Goal: Transaction & Acquisition: Purchase product/service

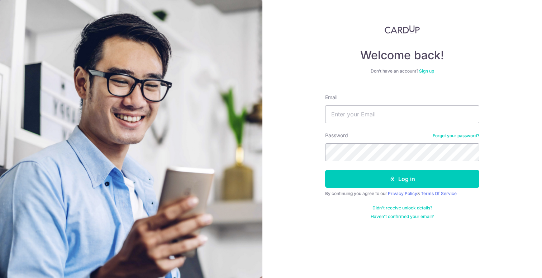
type input "[EMAIL_ADDRESS][DOMAIN_NAME]"
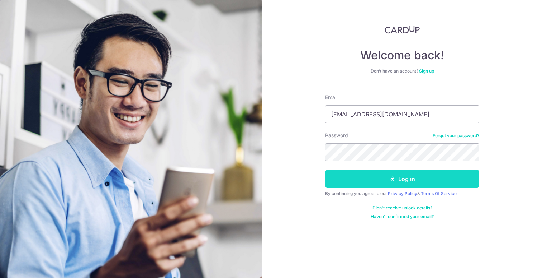
click at [413, 173] on button "Log in" at bounding box center [402, 179] width 154 height 18
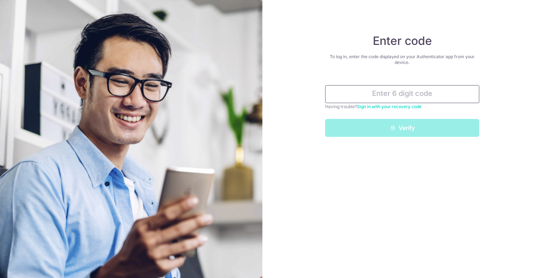
type input "340896"
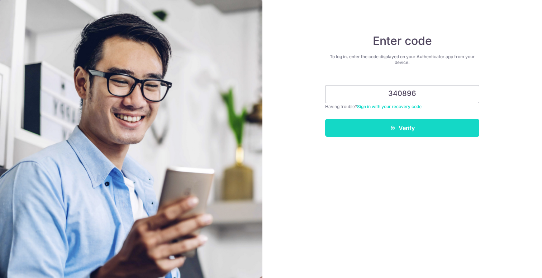
click at [375, 124] on button "Verify" at bounding box center [402, 128] width 154 height 18
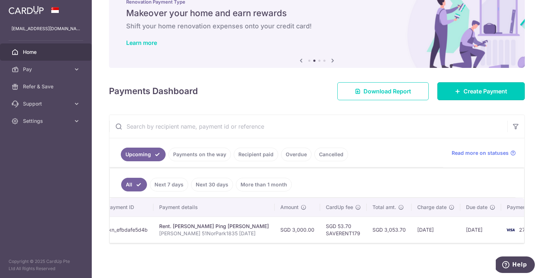
scroll to position [0, 113]
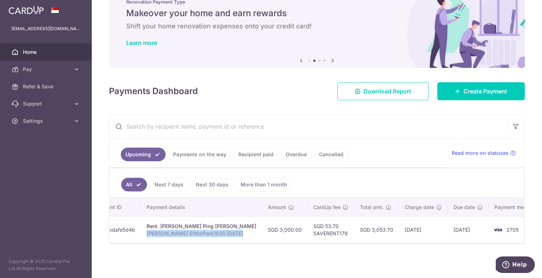
drag, startPoint x: 146, startPoint y: 228, endPoint x: 237, endPoint y: 232, distance: 91.9
click at [237, 232] on td "Rent. [PERSON_NAME] Ping [PERSON_NAME] 51NorPark1835 [DATE]" at bounding box center [201, 229] width 121 height 26
copy p "[PERSON_NAME] 51NorPark1835 [DATE]"
drag, startPoint x: 282, startPoint y: 225, endPoint x: 262, endPoint y: 225, distance: 20.1
click at [262, 225] on td "SGD 3,000.00" at bounding box center [285, 229] width 46 height 26
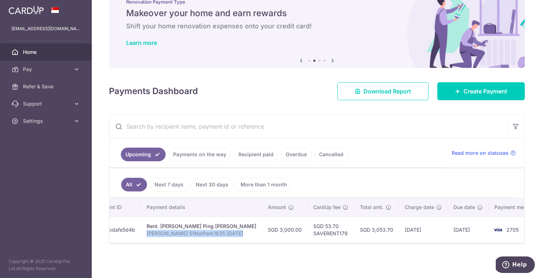
copy td "3,000.00"
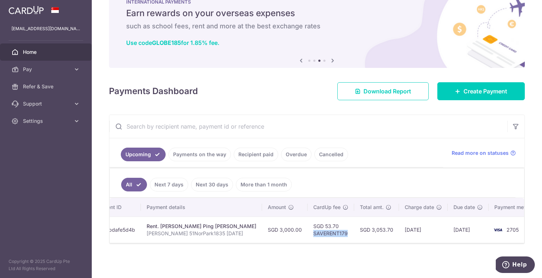
drag, startPoint x: 293, startPoint y: 229, endPoint x: 327, endPoint y: 231, distance: 34.2
click at [327, 231] on td "SGD 53.70 SAVERENT179" at bounding box center [331, 229] width 47 height 26
copy td "SAVERENT179"
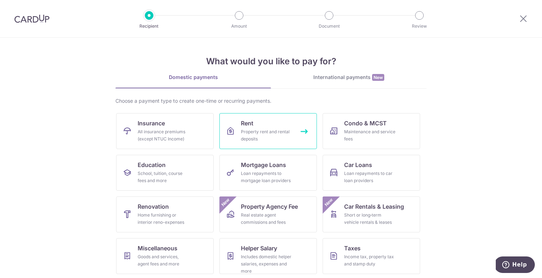
click at [243, 134] on div "Property rent and rental deposits" at bounding box center [267, 135] width 52 height 14
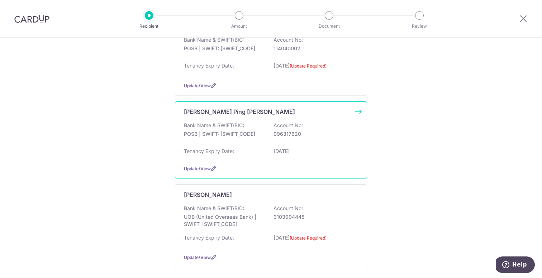
scroll to position [131, 0]
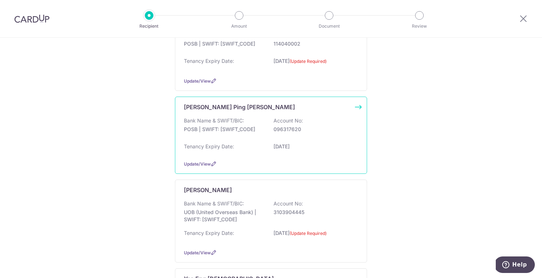
click at [241, 133] on div "Bank Name & SWIFT/BIC: POSB | SWIFT: DBSSSGSGXXX Account No: 096317620" at bounding box center [271, 128] width 174 height 23
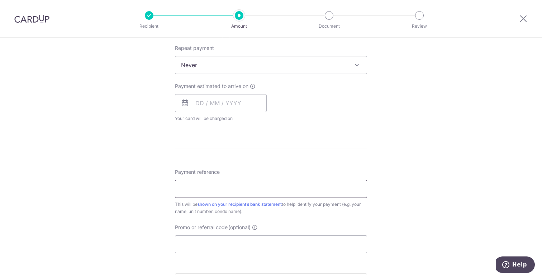
scroll to position [296, 0]
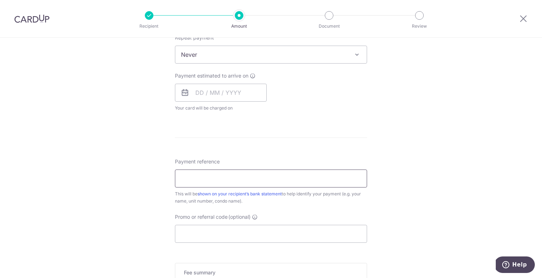
click at [208, 176] on input "Payment reference" at bounding box center [271, 178] width 192 height 18
paste input "Juan Ibanez 51NorPark1835 Nov 2025"
click at [258, 178] on input "Juan Ibanez 51NorPark1835 Nov 2025" at bounding box center [271, 178] width 192 height 18
type input "Juan Ibanez 51NorPark1835 Dec 2025"
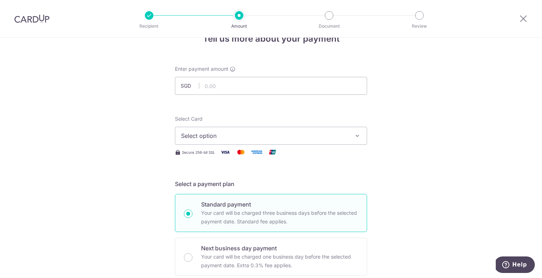
scroll to position [24, 0]
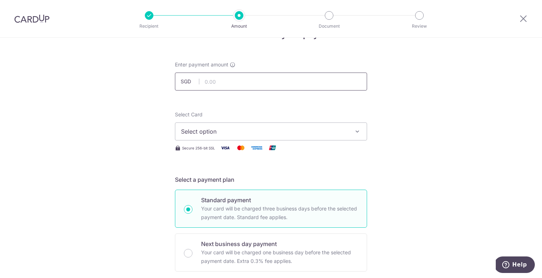
click at [210, 80] on input "text" at bounding box center [271, 81] width 192 height 18
type input "3,000.00"
click at [230, 124] on button "Select option" at bounding box center [271, 131] width 192 height 18
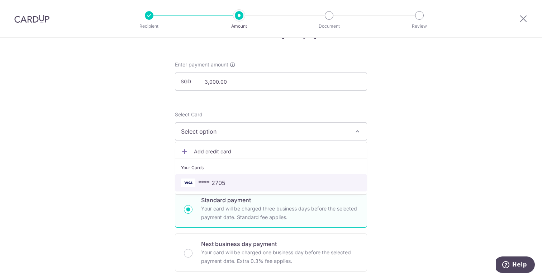
click at [232, 180] on span "**** 2705" at bounding box center [271, 182] width 180 height 9
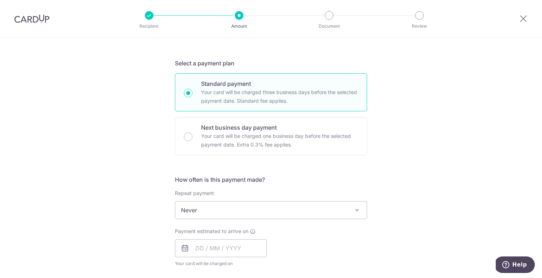
scroll to position [180, 0]
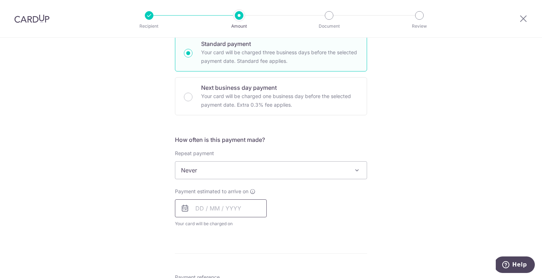
click at [209, 207] on input "text" at bounding box center [221, 208] width 92 height 18
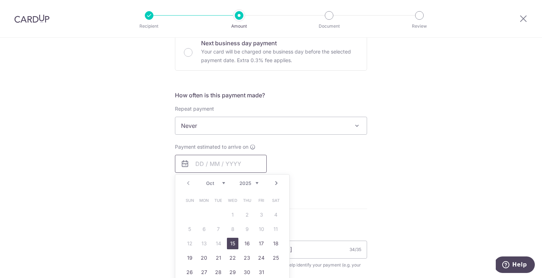
scroll to position [257, 0]
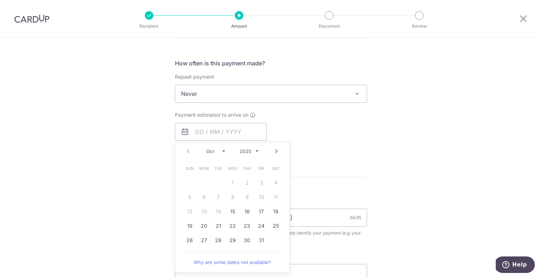
click at [272, 151] on link "Next" at bounding box center [276, 151] width 9 height 9
click at [233, 225] on link "24" at bounding box center [232, 225] width 11 height 11
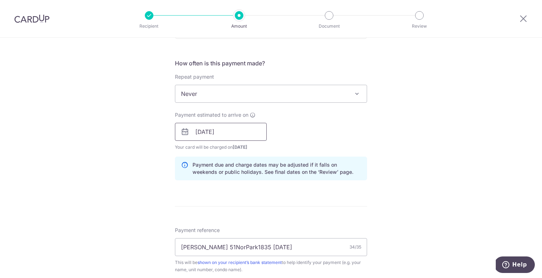
click at [211, 136] on input "24/12/2025" at bounding box center [221, 132] width 92 height 18
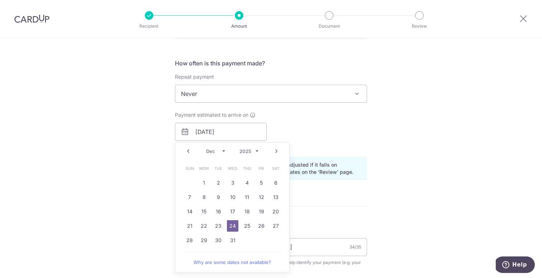
click at [189, 150] on link "Prev" at bounding box center [188, 151] width 9 height 9
click at [236, 241] on link "26" at bounding box center [232, 239] width 11 height 11
type input "26/11/2025"
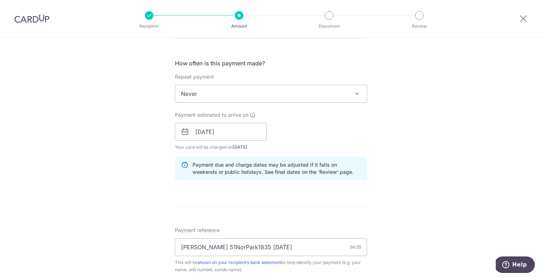
click at [355, 230] on div "Payment reference Juan Ibanez 51NorPark1835 Dec 2025 34/35 This will be shown o…" at bounding box center [271, 249] width 192 height 47
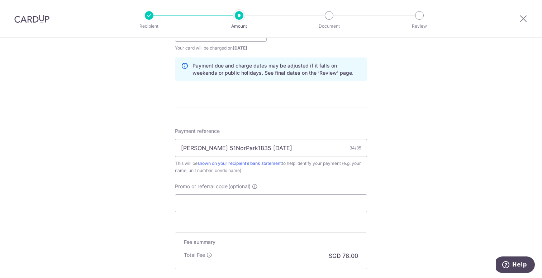
scroll to position [366, 0]
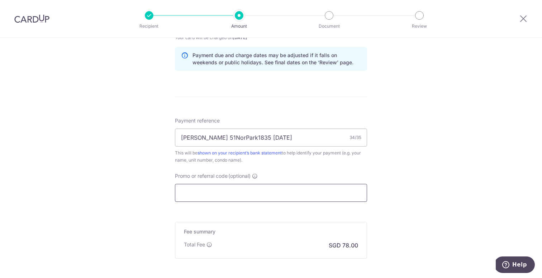
click at [220, 189] on input "Promo or referral code (optional)" at bounding box center [271, 193] width 192 height 18
paste input "SAVERENT179"
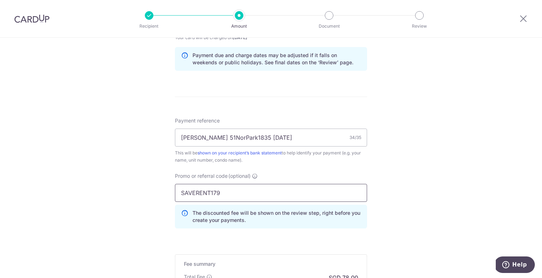
type input "SAVERENT179"
click at [394, 219] on div "Tell us more about your payment Enter payment amount SGD 3,000.00 3000.00 Selec…" at bounding box center [271, 27] width 542 height 711
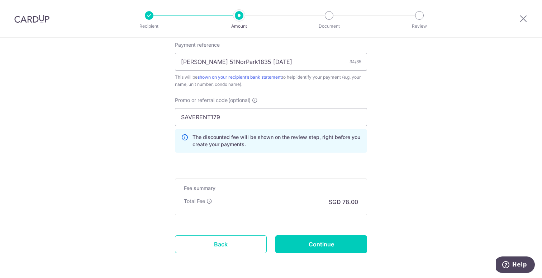
scroll to position [452, 0]
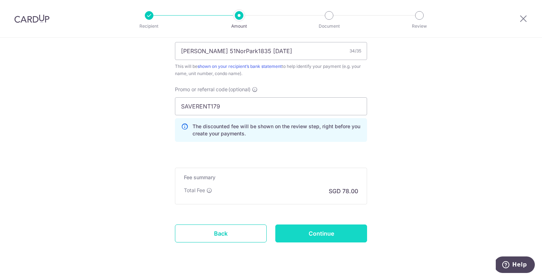
click at [292, 230] on input "Continue" at bounding box center [322, 233] width 92 height 18
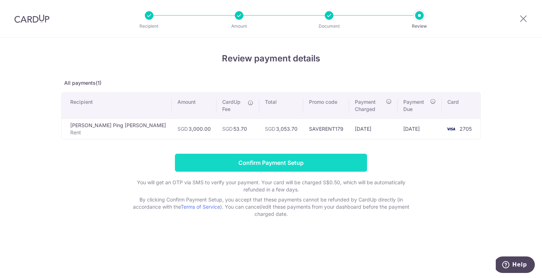
click at [251, 154] on input "Confirm Payment Setup" at bounding box center [271, 163] width 192 height 18
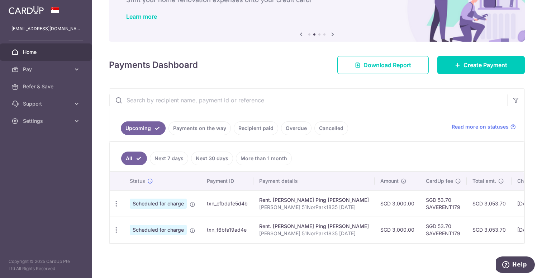
drag, startPoint x: 374, startPoint y: 225, endPoint x: 395, endPoint y: 224, distance: 21.2
click at [395, 224] on td "SGD 3,000.00" at bounding box center [398, 229] width 46 height 26
copy td "3,000.00"
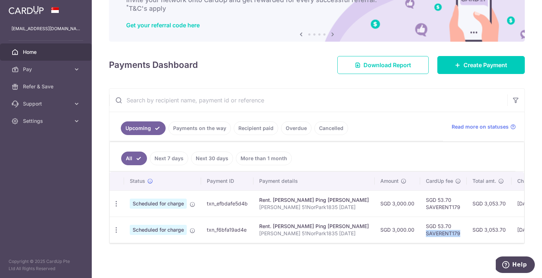
drag, startPoint x: 408, startPoint y: 230, endPoint x: 445, endPoint y: 229, distance: 37.0
click at [445, 229] on td "SGD 53.70 SAVERENT179" at bounding box center [443, 229] width 47 height 26
copy td "SAVERENT179"
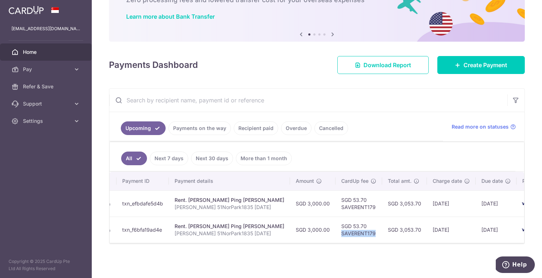
scroll to position [0, 86]
drag, startPoint x: 334, startPoint y: 242, endPoint x: 402, endPoint y: 253, distance: 69.4
click at [401, 253] on div "× Pause Schedule Pause all future payments in this series Pause just this one p…" at bounding box center [317, 139] width 451 height 278
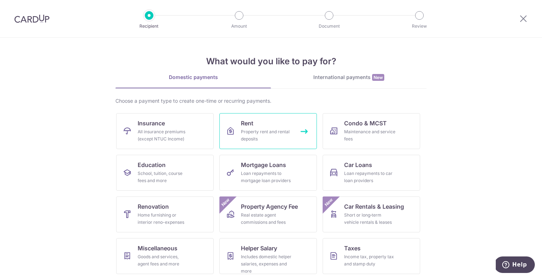
click at [259, 131] on div "Property rent and rental deposits" at bounding box center [267, 135] width 52 height 14
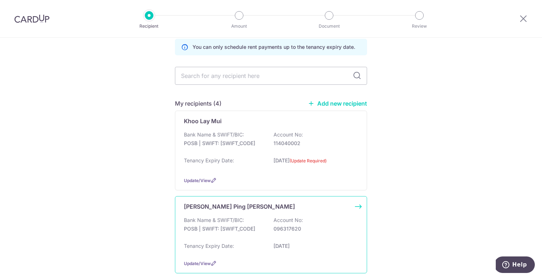
scroll to position [43, 0]
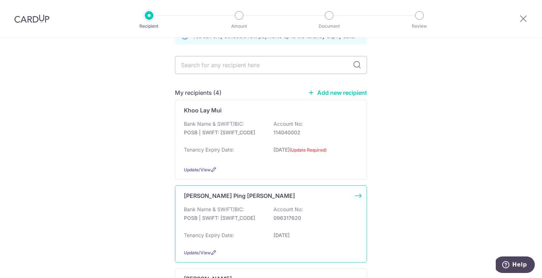
click at [237, 197] on div "[PERSON_NAME] Ping [PERSON_NAME]" at bounding box center [267, 195] width 166 height 9
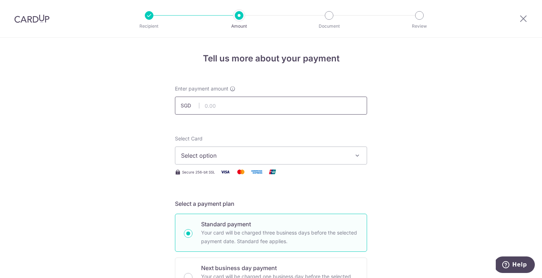
click at [224, 108] on input "text" at bounding box center [271, 106] width 192 height 18
paste input "3,000.00"
type input "3,000.00"
click at [253, 137] on div "Select Card Select option Add credit card Your Cards **** 2705" at bounding box center [271, 149] width 192 height 29
click at [215, 149] on button "Select option" at bounding box center [271, 155] width 192 height 18
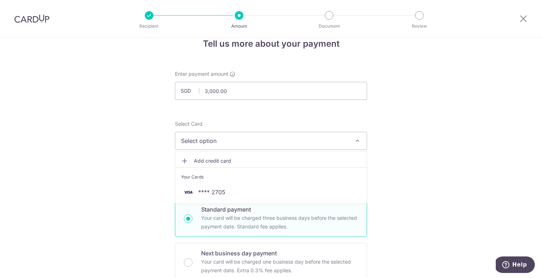
scroll to position [24, 0]
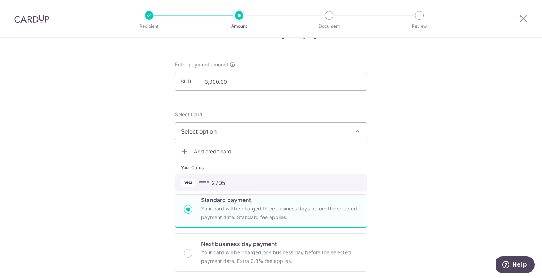
click at [207, 180] on span "**** 2705" at bounding box center [211, 182] width 27 height 9
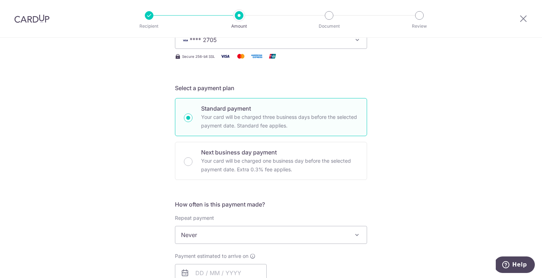
scroll to position [146, 0]
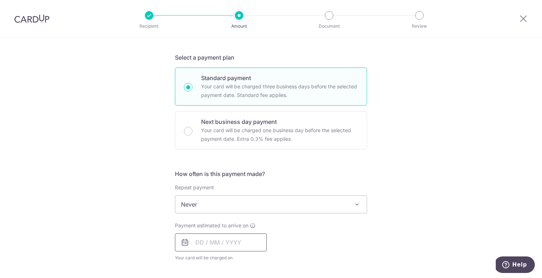
click at [197, 242] on input "text" at bounding box center [221, 242] width 92 height 18
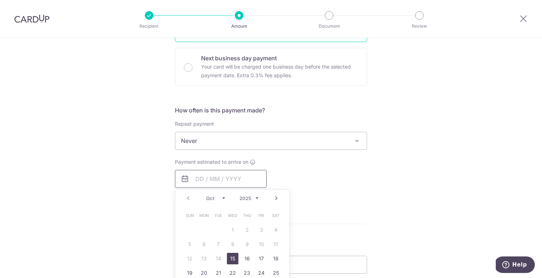
scroll to position [220, 0]
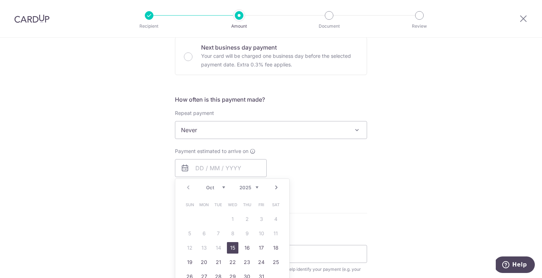
click at [276, 187] on link "Next" at bounding box center [276, 187] width 9 height 9
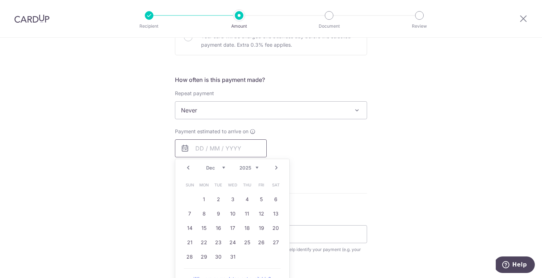
scroll to position [251, 0]
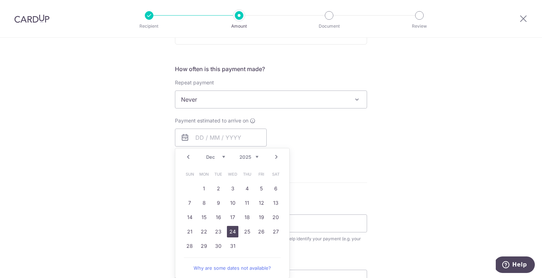
click at [233, 229] on link "24" at bounding box center [232, 231] width 11 height 11
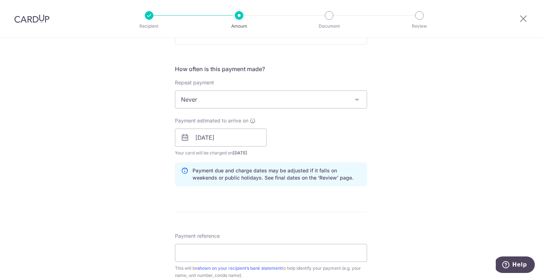
click at [388, 185] on div "Tell us more about your payment Enter payment amount SGD 3,000.00 3000.00 Selec…" at bounding box center [271, 126] width 542 height 678
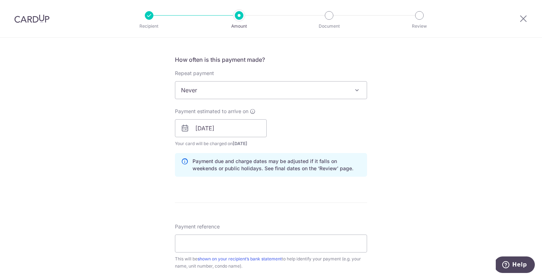
scroll to position [274, 0]
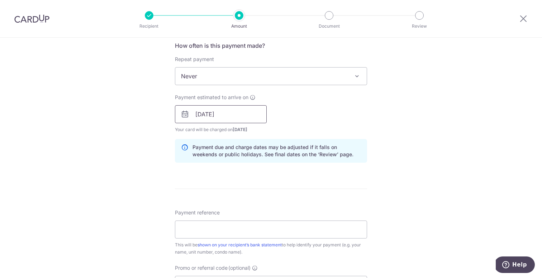
click at [218, 109] on input "24/12/2025" at bounding box center [221, 114] width 92 height 18
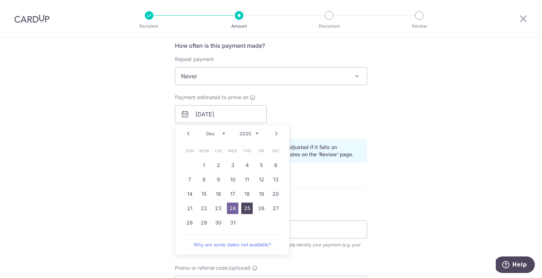
click at [248, 204] on link "25" at bounding box center [246, 207] width 11 height 11
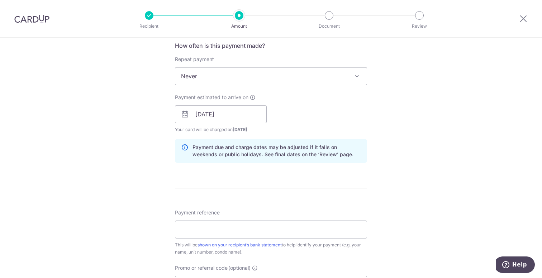
click at [364, 203] on form "Enter payment amount SGD 3,000.00 3000.00 Select Card **** 2705 Add credit card…" at bounding box center [271, 109] width 192 height 597
click at [224, 114] on input "25/12/2025" at bounding box center [221, 114] width 92 height 18
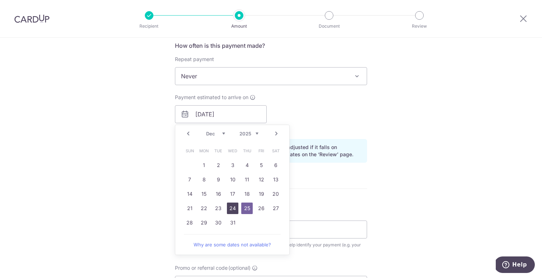
click at [234, 204] on link "24" at bounding box center [232, 207] width 11 height 11
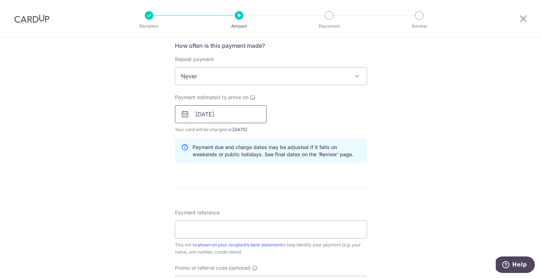
click at [233, 119] on input "24/12/2025" at bounding box center [221, 114] width 92 height 18
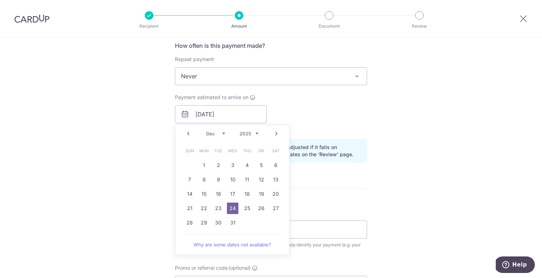
click at [259, 201] on td "26" at bounding box center [261, 208] width 14 height 14
type input "[DATE]"
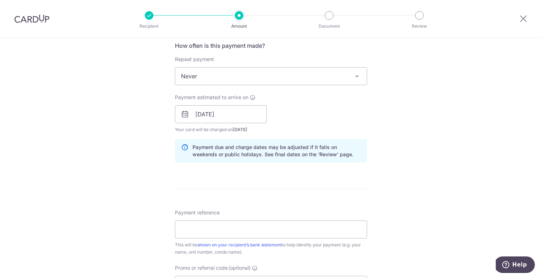
scroll to position [315, 0]
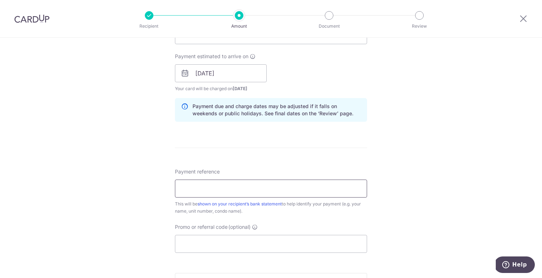
click at [217, 182] on input "Payment reference" at bounding box center [271, 188] width 192 height 18
click at [260, 189] on input "[PERSON_NAME] 51NorPark1835 [DATE]" at bounding box center [271, 188] width 192 height 18
click at [292, 187] on input "Juan Ibanez 51NorPark1835 Jan 2025" at bounding box center [271, 188] width 192 height 18
type input "[PERSON_NAME] 51NorPark1835 [DATE]"
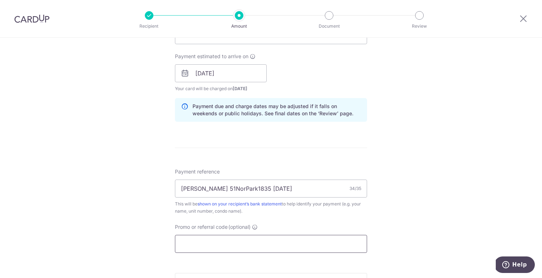
click at [195, 240] on input "Promo or referral code (optional)" at bounding box center [271, 244] width 192 height 18
paste input "SAVERENT179"
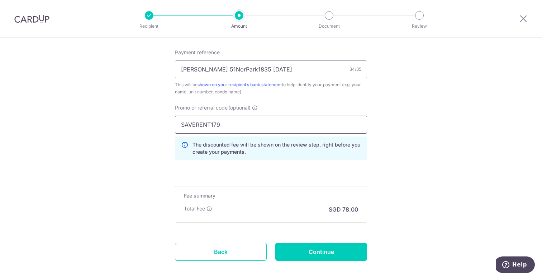
scroll to position [471, 0]
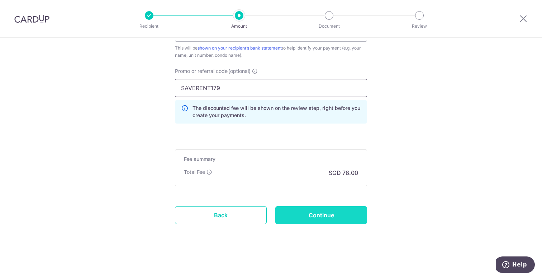
type input "SAVERENT179"
click at [282, 218] on input "Continue" at bounding box center [322, 215] width 92 height 18
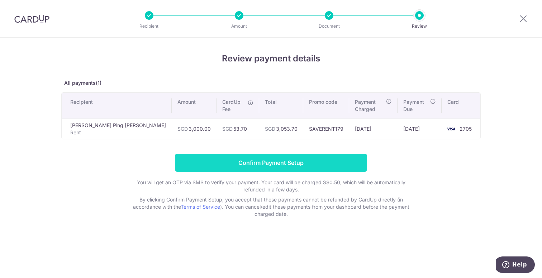
click at [249, 154] on input "Confirm Payment Setup" at bounding box center [271, 163] width 192 height 18
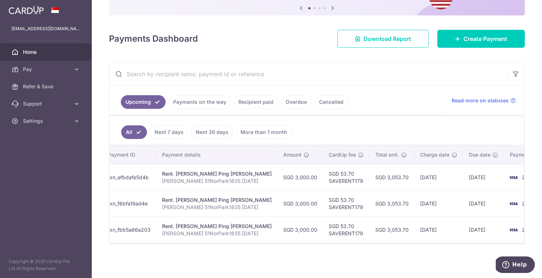
scroll to position [0, 114]
